Goal: Find specific page/section: Find specific page/section

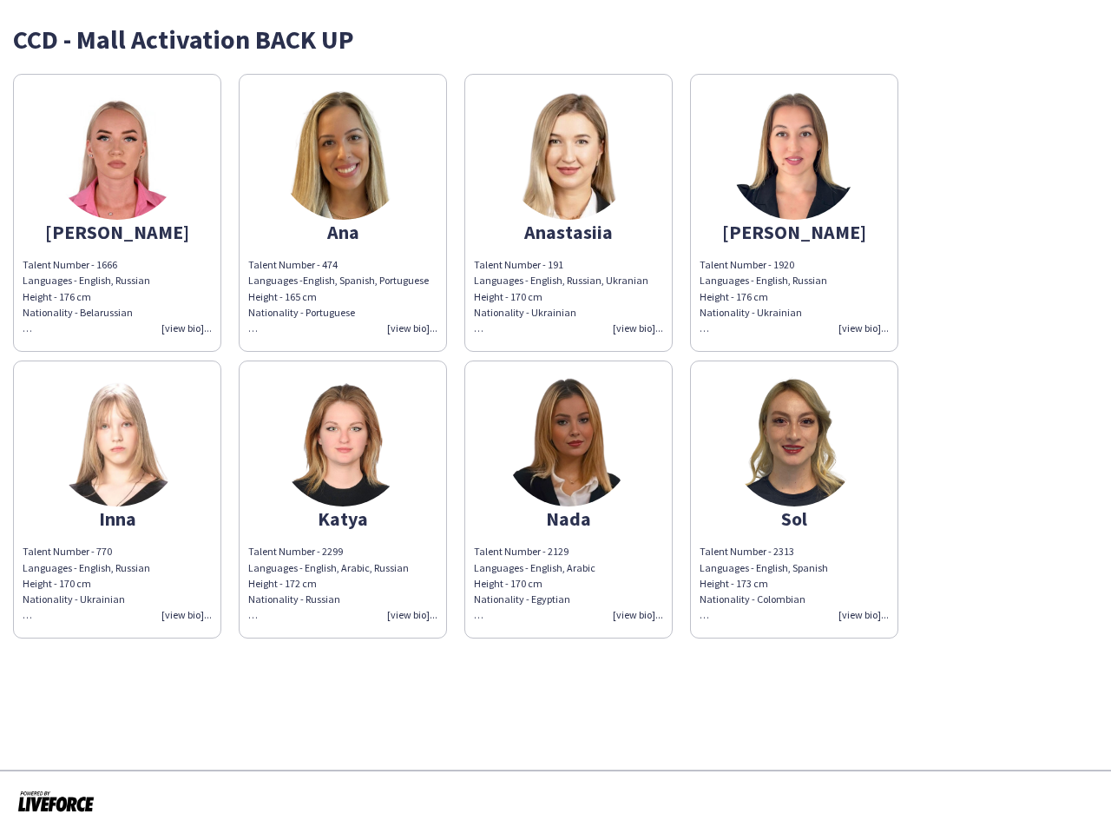
click at [556, 417] on img at bounding box center [569, 441] width 130 height 130
click at [117, 213] on img at bounding box center [117, 154] width 130 height 130
click at [343, 213] on img at bounding box center [343, 154] width 130 height 130
click at [569, 213] on img at bounding box center [569, 154] width 130 height 130
click at [795, 213] on img at bounding box center [794, 154] width 130 height 130
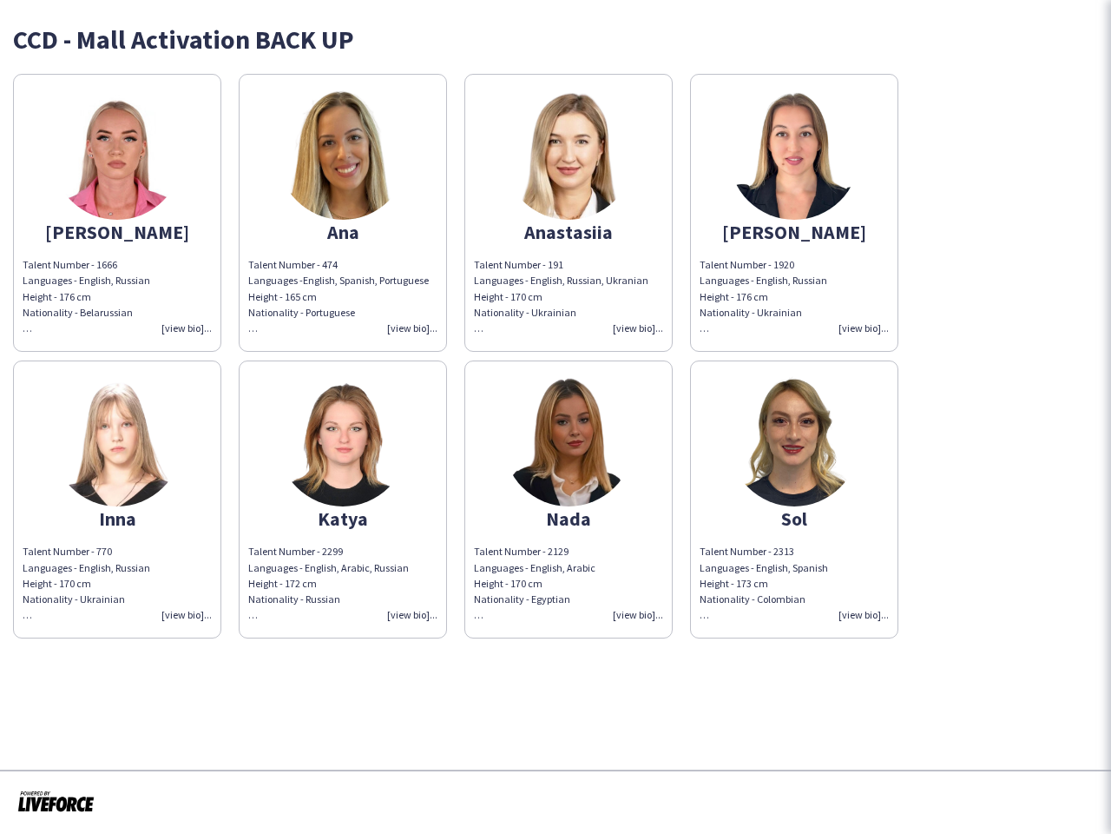
click at [117, 499] on img at bounding box center [117, 441] width 130 height 130
click at [343, 499] on img at bounding box center [343, 441] width 130 height 130
click at [569, 499] on img at bounding box center [569, 441] width 130 height 130
click at [795, 499] on img at bounding box center [794, 441] width 130 height 130
